Goal: Transaction & Acquisition: Subscribe to service/newsletter

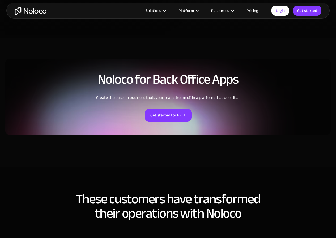
scroll to position [1135, 0]
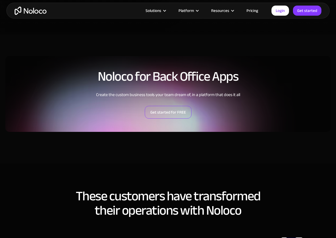
click at [159, 119] on link "Get started for FREE" at bounding box center [168, 112] width 47 height 13
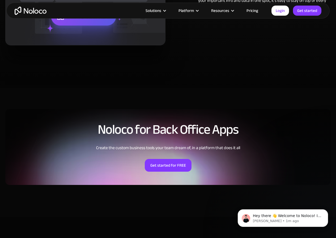
scroll to position [1242, 0]
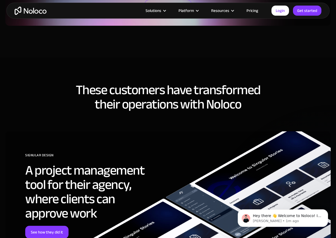
click at [168, 12] on link "Get started for FREE" at bounding box center [168, 6] width 47 height 13
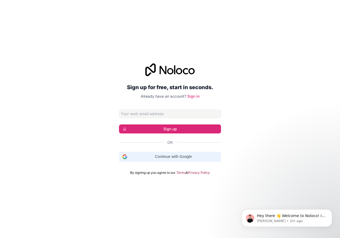
click at [164, 159] on span "Continue with Google" at bounding box center [173, 157] width 88 height 6
